Goal: Transaction & Acquisition: Obtain resource

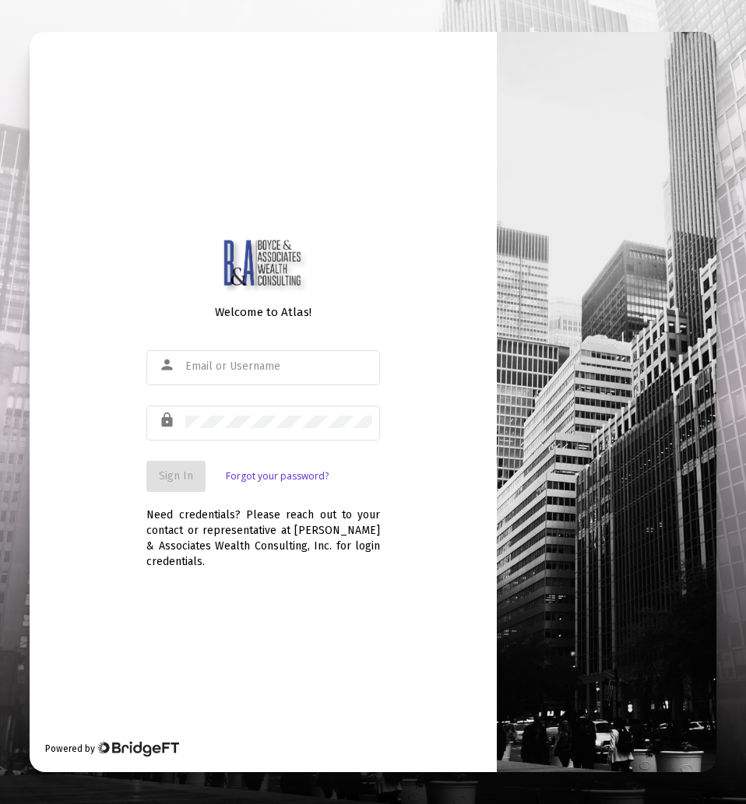
click at [288, 374] on div at bounding box center [278, 366] width 187 height 38
click at [293, 360] on div at bounding box center [278, 366] width 187 height 38
click at [297, 367] on input "text" at bounding box center [278, 366] width 187 height 12
type input "[EMAIL_ADDRESS][DOMAIN_NAME]"
click at [216, 432] on div at bounding box center [278, 421] width 187 height 38
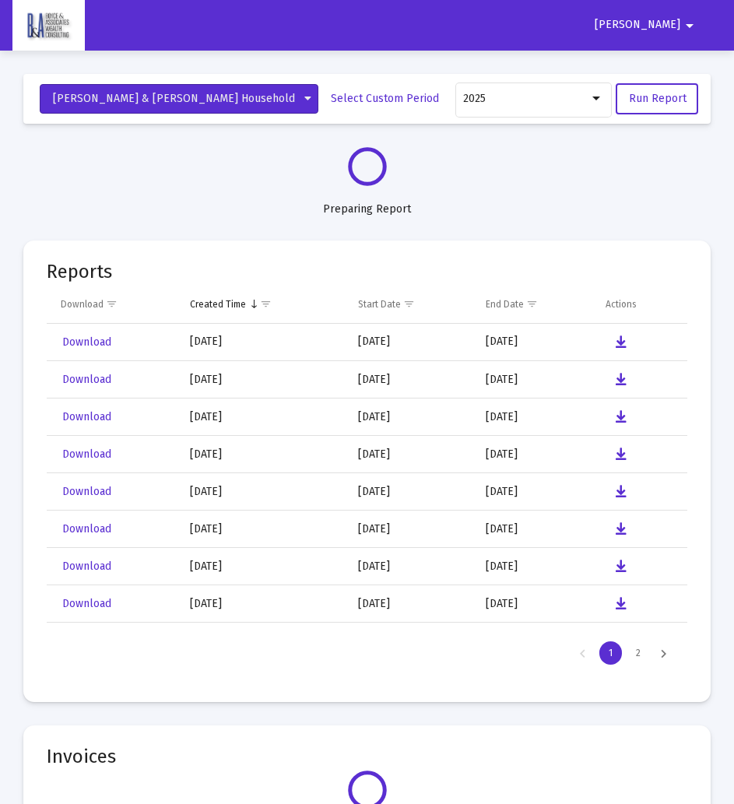
click at [226, 90] on button "[PERSON_NAME] & [PERSON_NAME] Household" at bounding box center [179, 99] width 279 height 30
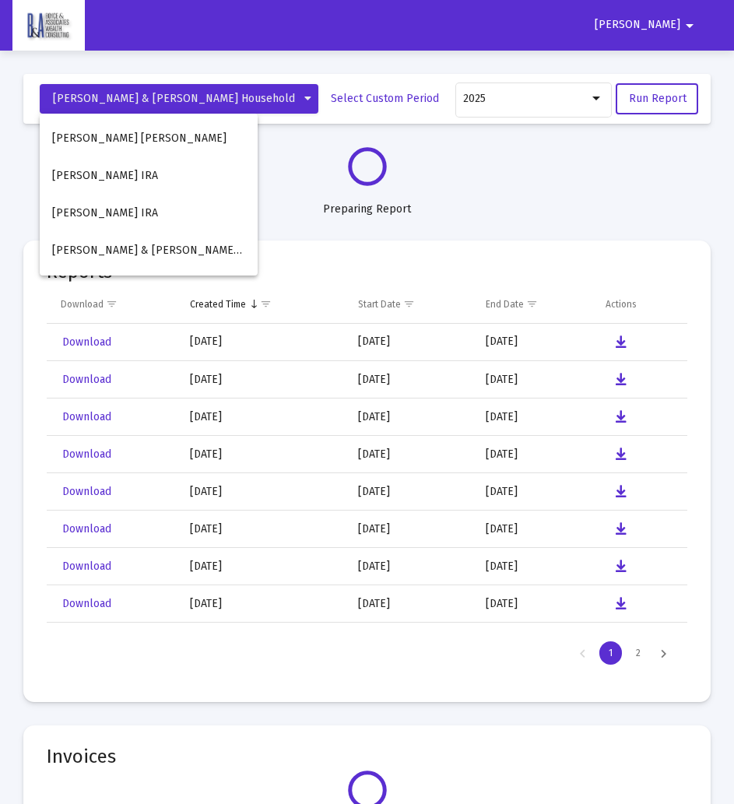
click at [123, 262] on button "[PERSON_NAME] & [PERSON_NAME] Household" at bounding box center [149, 250] width 218 height 37
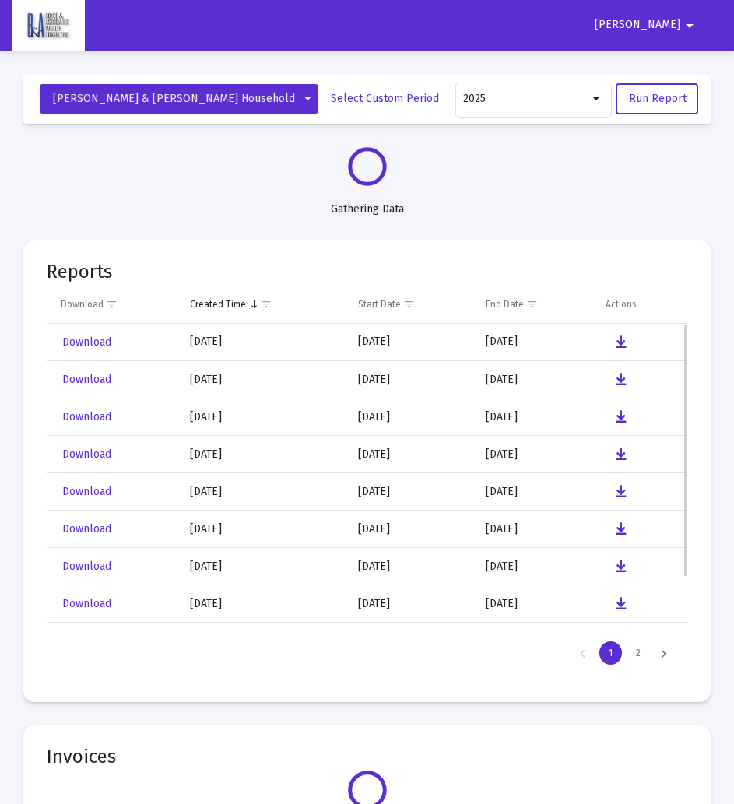
click at [77, 335] on span "Download" at bounding box center [86, 341] width 49 height 13
click at [536, 107] on div "2025" at bounding box center [533, 98] width 140 height 38
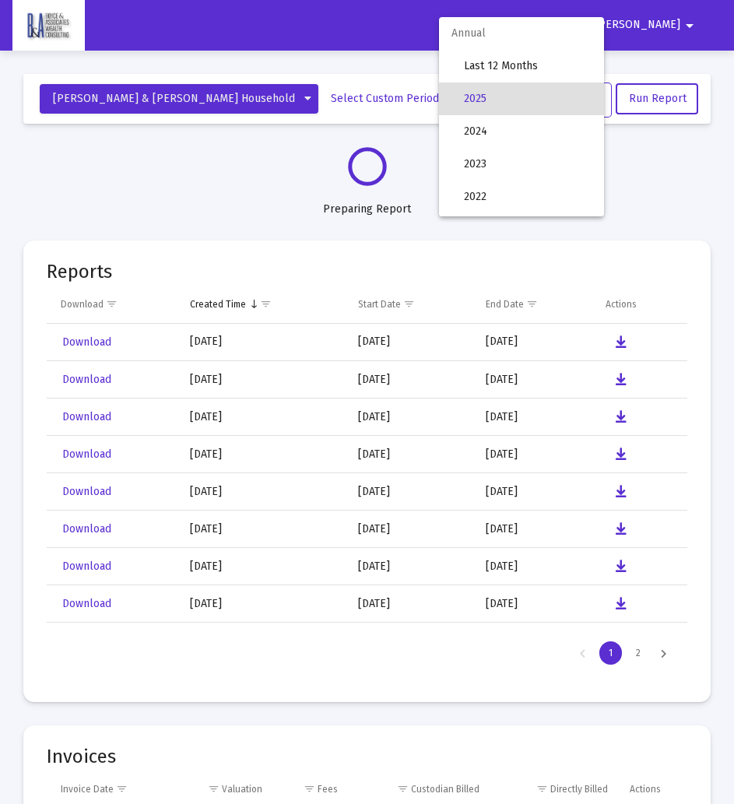
click at [716, 163] on div at bounding box center [367, 402] width 734 height 804
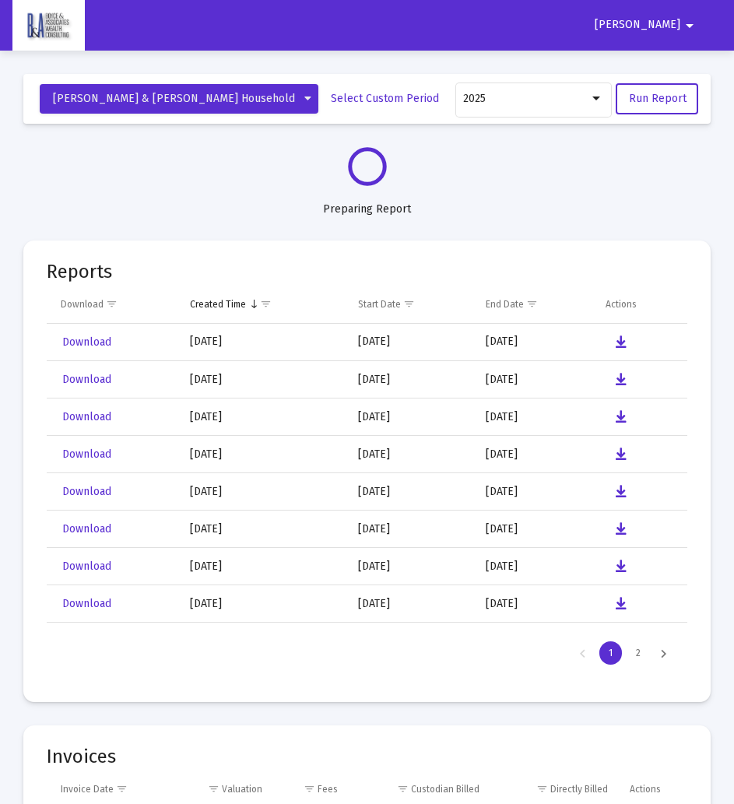
click at [552, 111] on div "2025" at bounding box center [533, 98] width 140 height 38
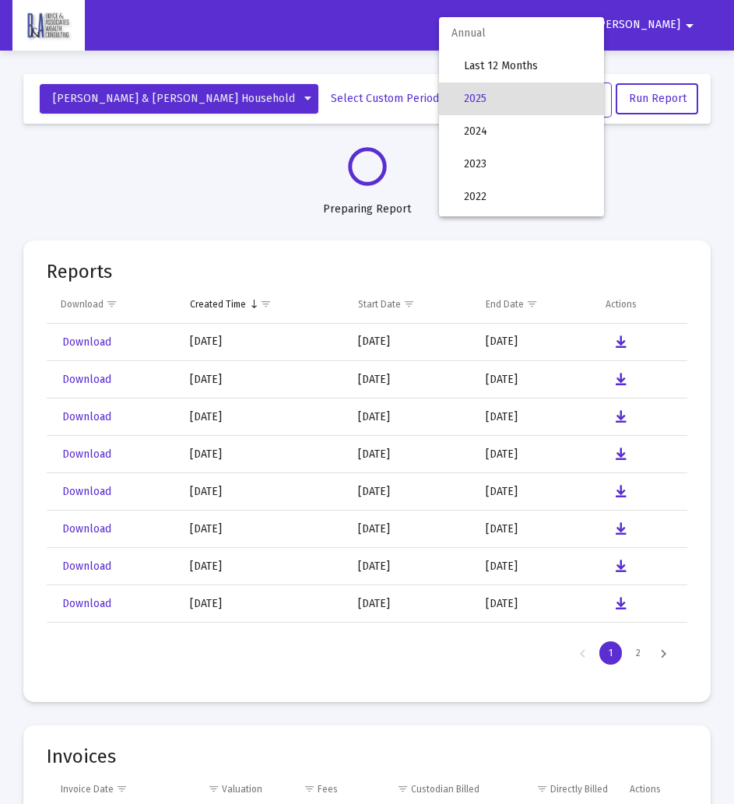
click at [552, 111] on span "2025" at bounding box center [528, 98] width 128 height 33
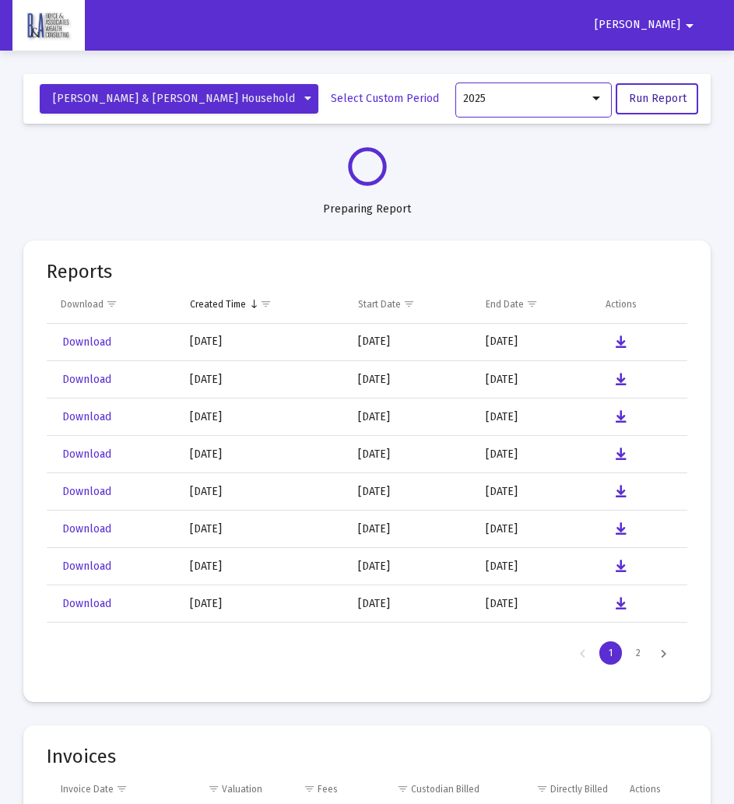
click at [676, 100] on span "Run Report" at bounding box center [658, 98] width 58 height 13
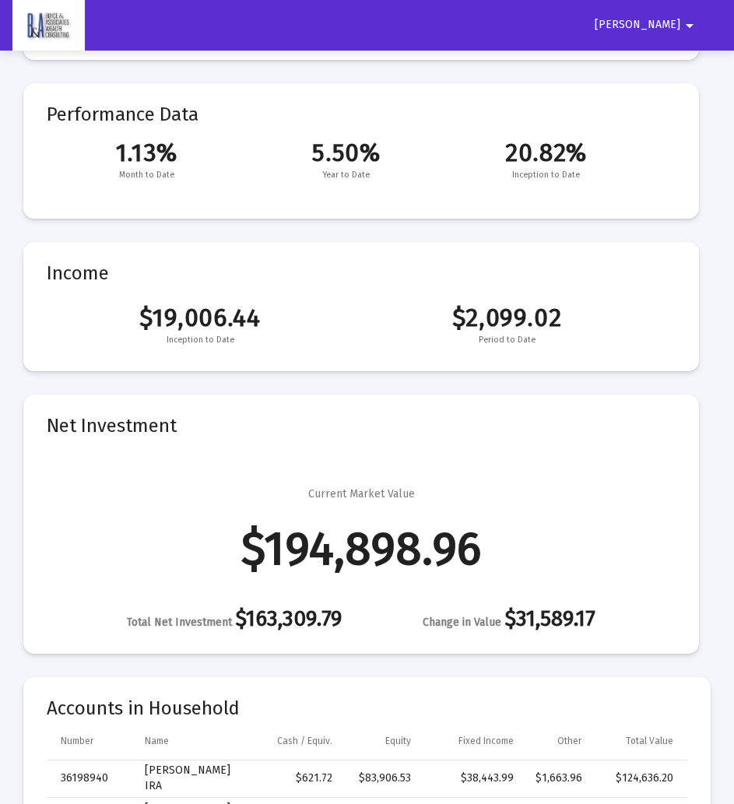
scroll to position [156, 0]
